Goal: Check status: Check status

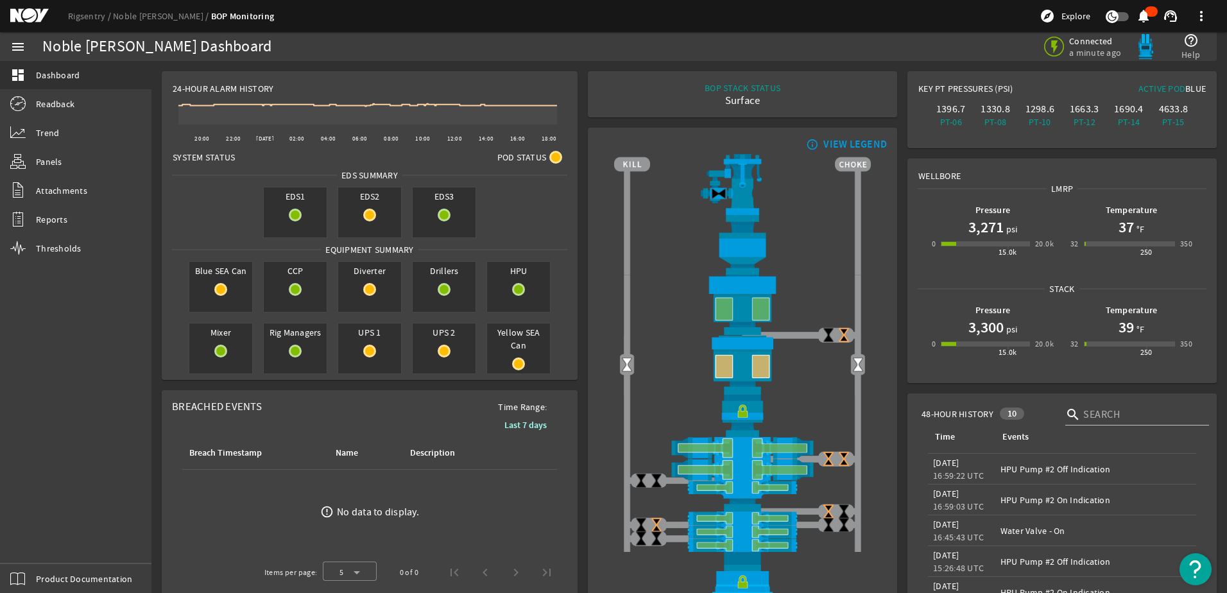
click at [152, 23] on div "Rigsentry Noble [PERSON_NAME] BOP Monitoring explore Explore notifications supp…" at bounding box center [613, 16] width 1227 height 32
click at [95, 19] on link "Rigsentry" at bounding box center [90, 16] width 45 height 12
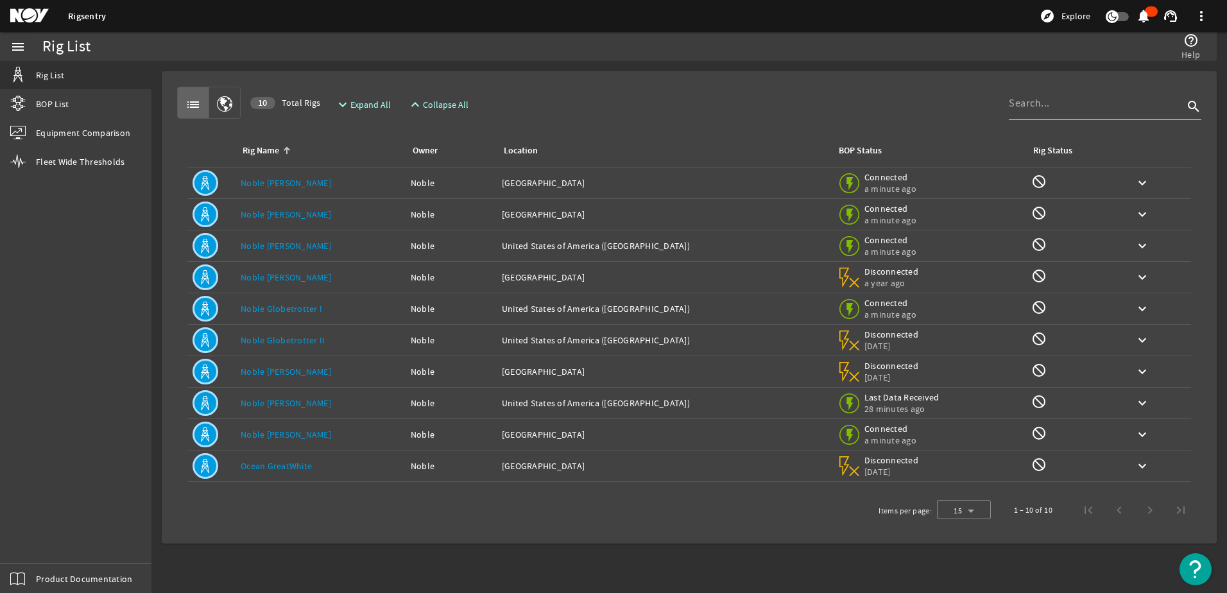
click at [279, 370] on link "Noble [PERSON_NAME]" at bounding box center [286, 372] width 91 height 12
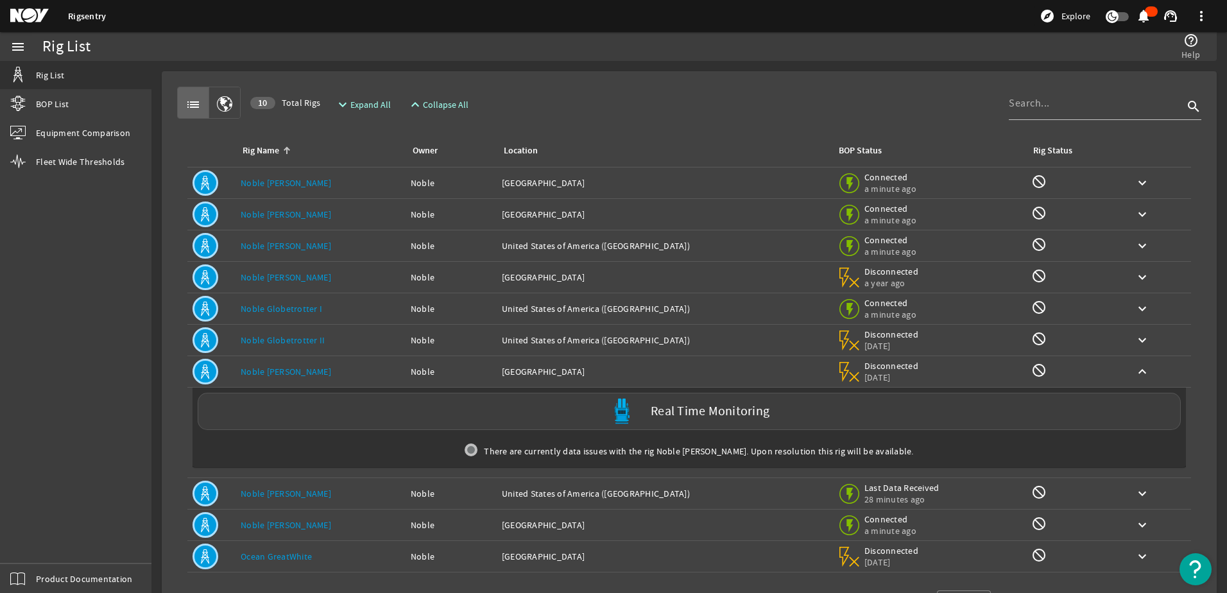
click at [272, 372] on link "Noble [PERSON_NAME]" at bounding box center [286, 372] width 91 height 12
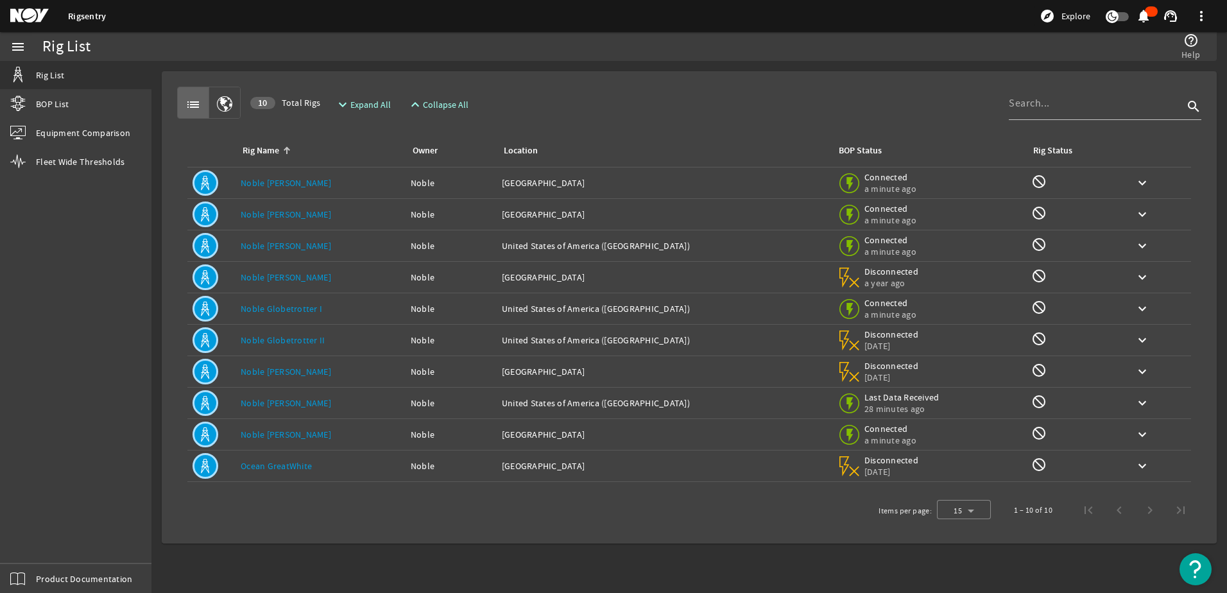
click at [276, 373] on link "Noble [PERSON_NAME]" at bounding box center [286, 372] width 91 height 12
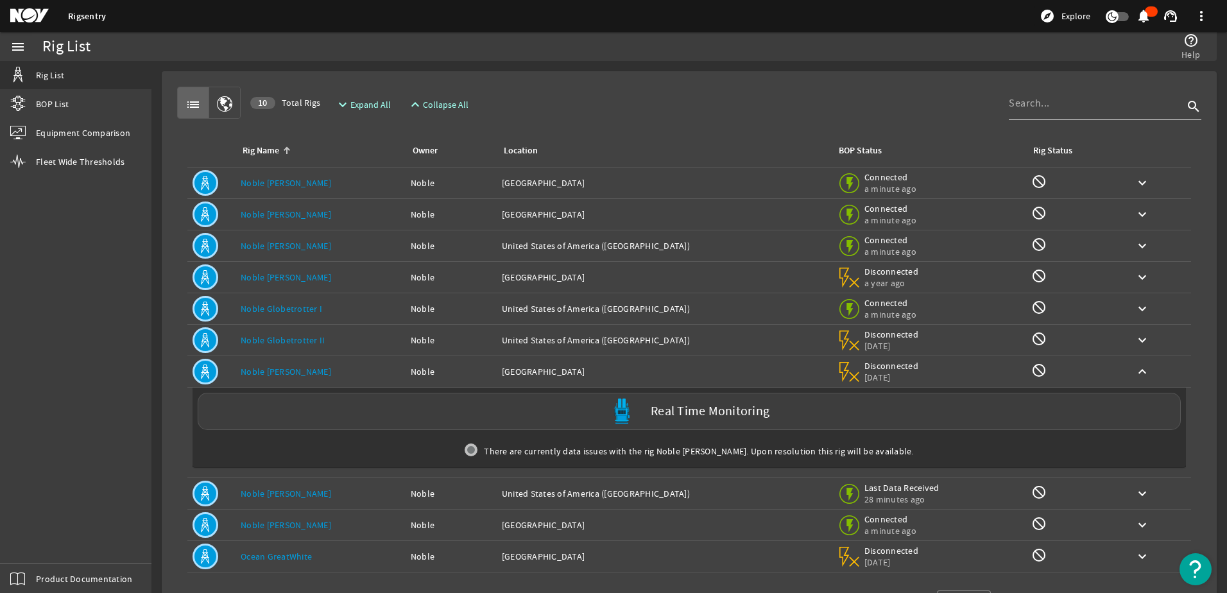
click at [208, 374] on mat-icon at bounding box center [206, 372] width 26 height 26
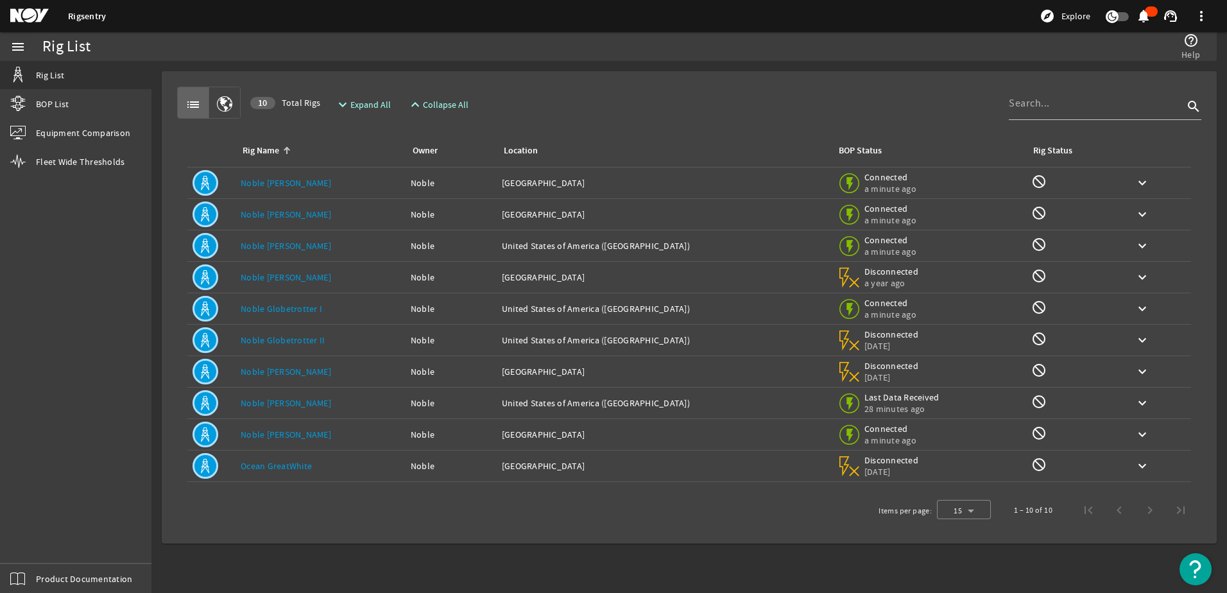
click at [257, 368] on link "Noble [PERSON_NAME]" at bounding box center [286, 372] width 91 height 12
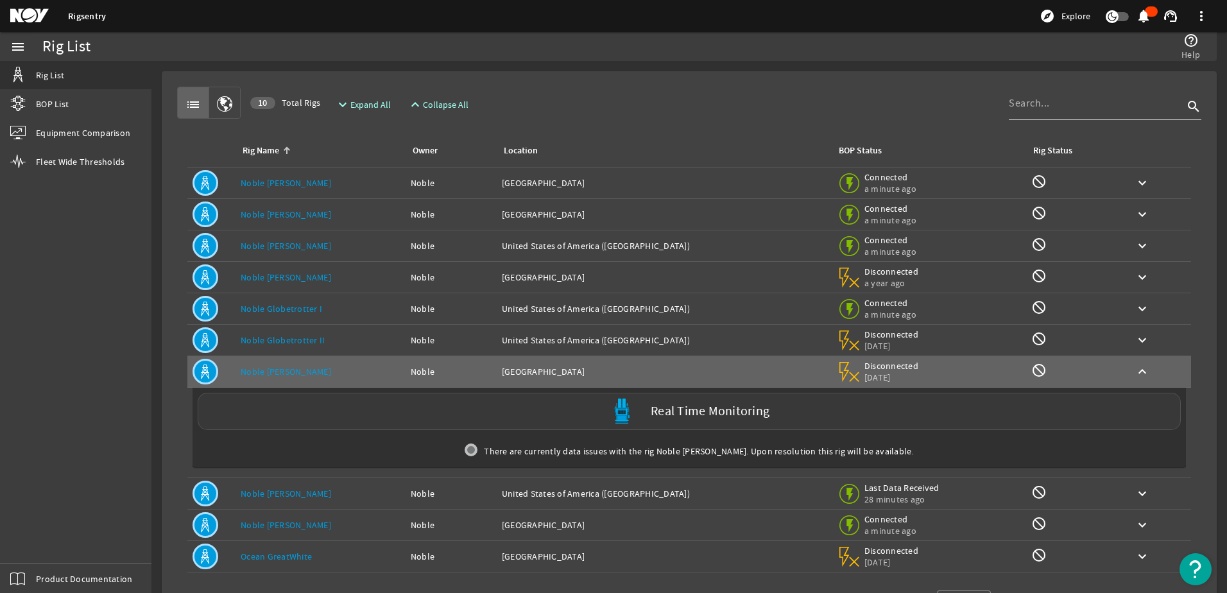
click at [390, 412] on div "Real Time Monitoring" at bounding box center [689, 411] width 983 height 37
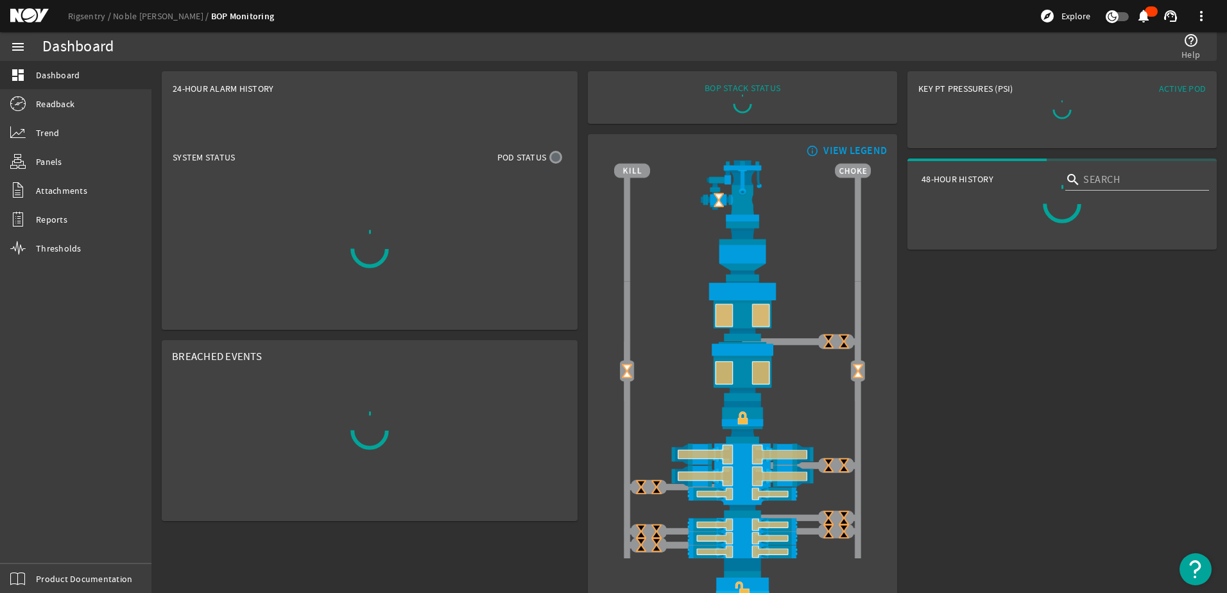
click at [696, 404] on mat-card "info_outline VIEW LEGEND" at bounding box center [742, 384] width 309 height 500
